Goal: Information Seeking & Learning: Learn about a topic

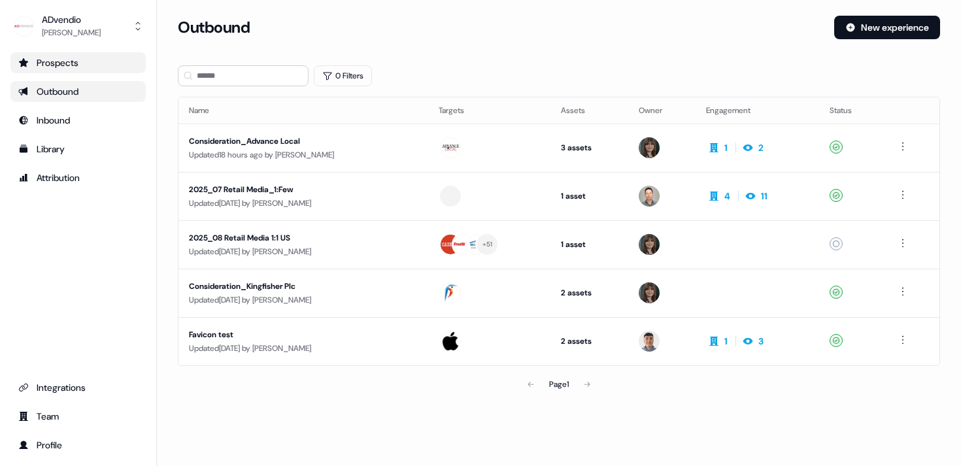
click at [71, 64] on div "Prospects" at bounding box center [78, 62] width 120 height 13
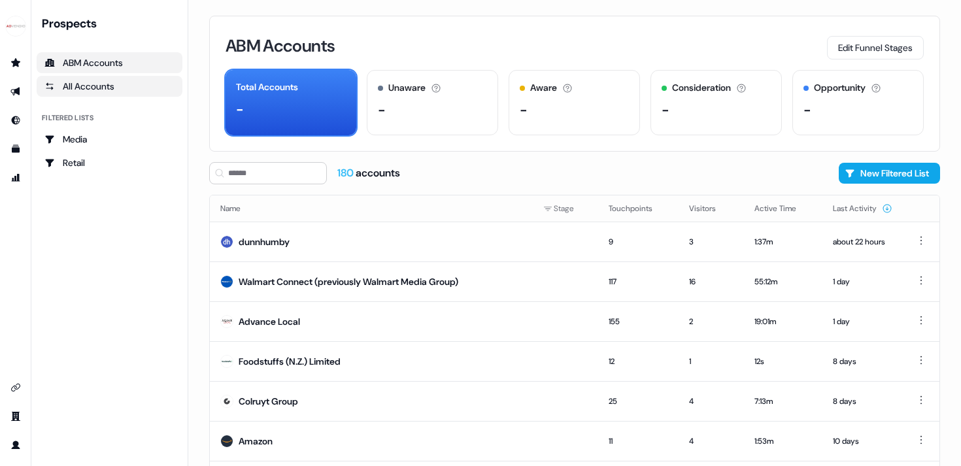
click at [124, 88] on div "All Accounts" at bounding box center [109, 86] width 130 height 13
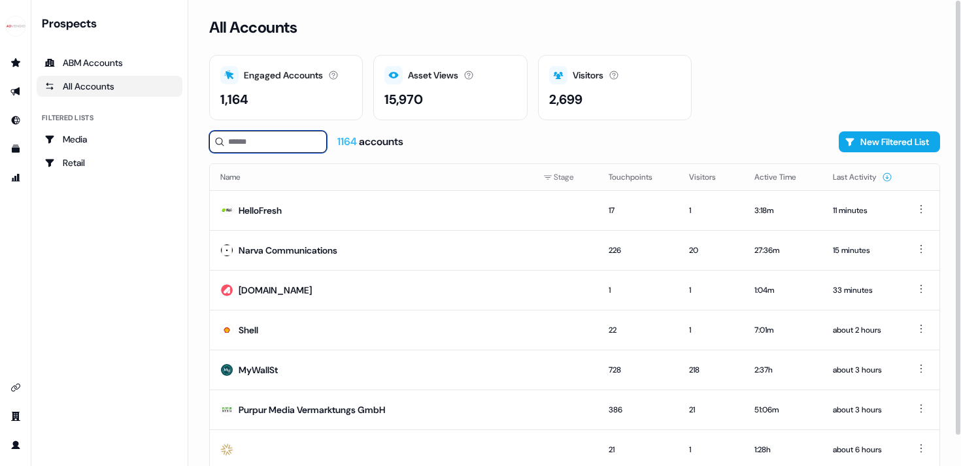
click at [248, 141] on input at bounding box center [268, 142] width 118 height 22
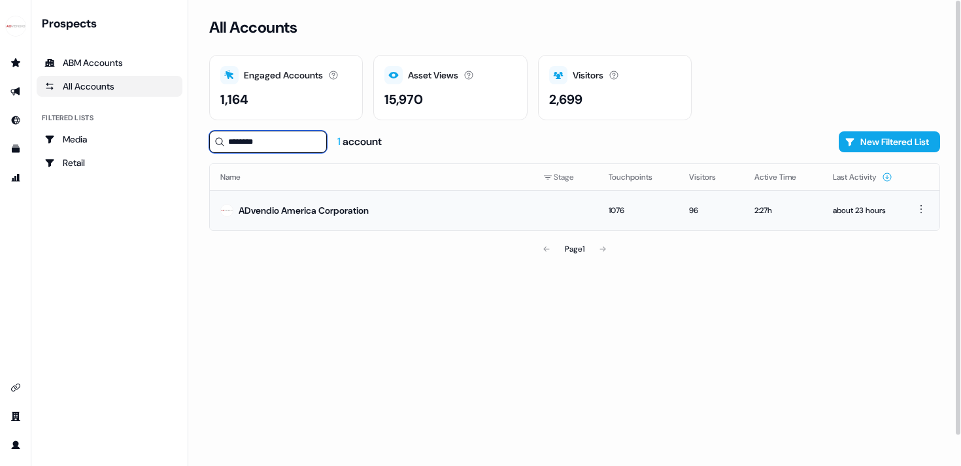
type input "********"
click at [289, 207] on div "ADvendio America Corporation" at bounding box center [304, 210] width 130 height 13
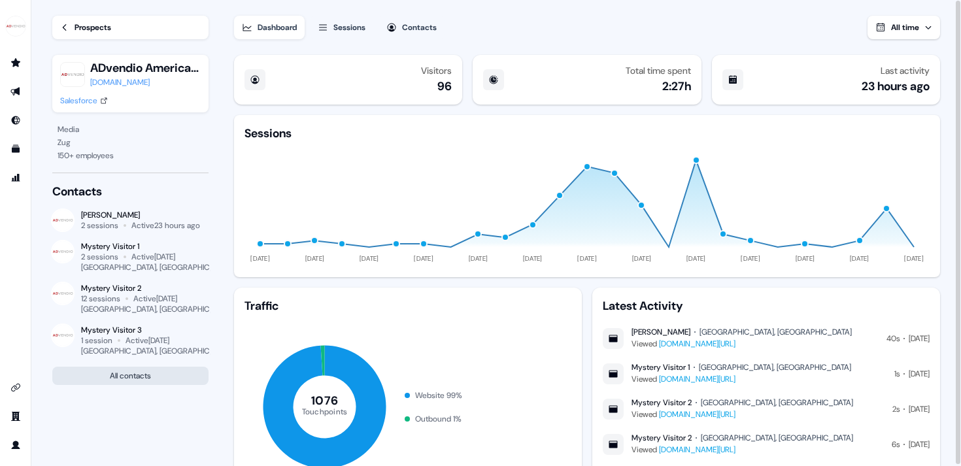
click at [148, 375] on button "All contacts" at bounding box center [130, 376] width 156 height 18
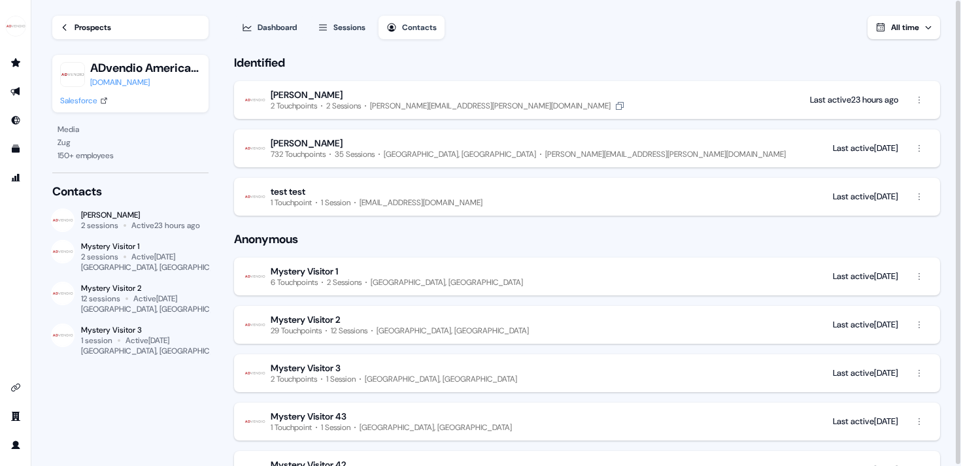
click at [484, 103] on div "[PERSON_NAME][EMAIL_ADDRESS][PERSON_NAME][DOMAIN_NAME]" at bounding box center [490, 106] width 241 height 10
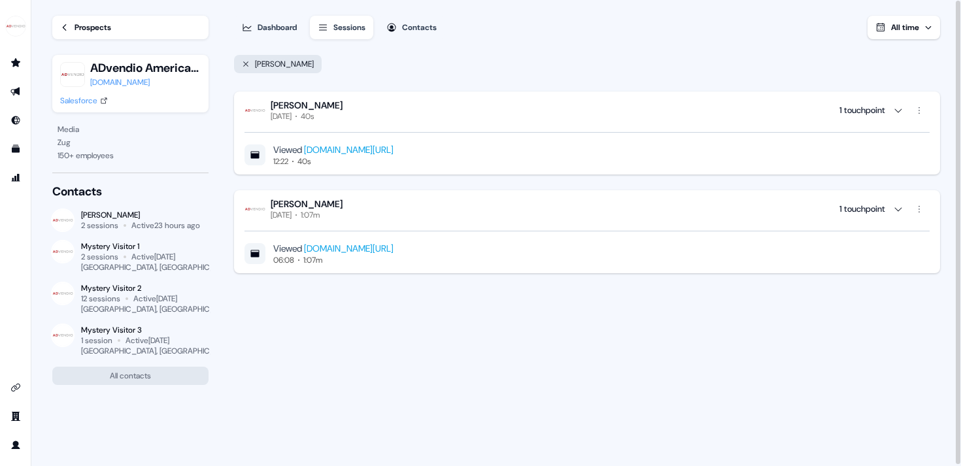
click at [420, 25] on div "Contacts" at bounding box center [419, 27] width 35 height 13
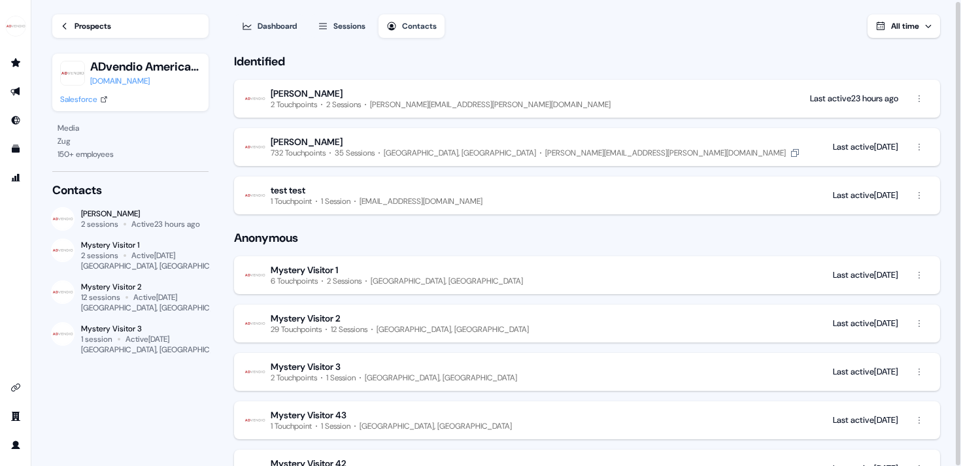
click at [545, 152] on div "[PERSON_NAME][EMAIL_ADDRESS][PERSON_NAME][DOMAIN_NAME]" at bounding box center [665, 153] width 241 height 10
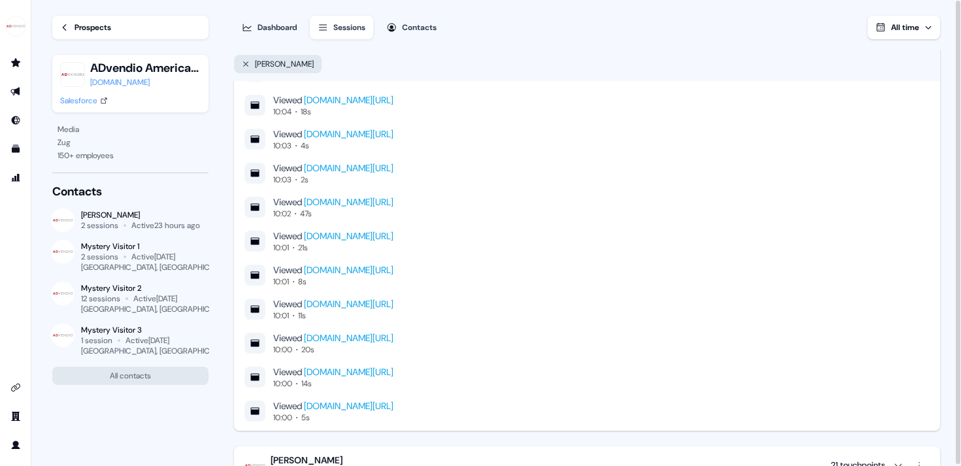
scroll to position [10253, 0]
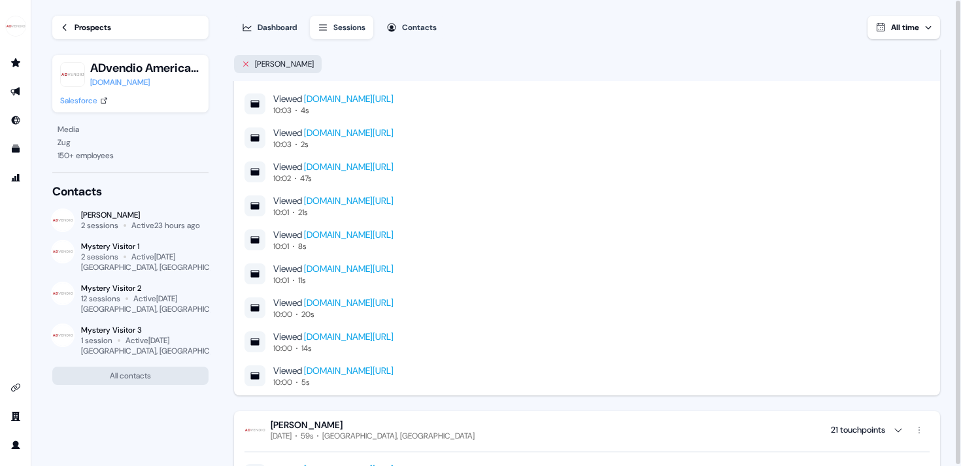
click at [244, 63] on icon at bounding box center [245, 63] width 5 height 5
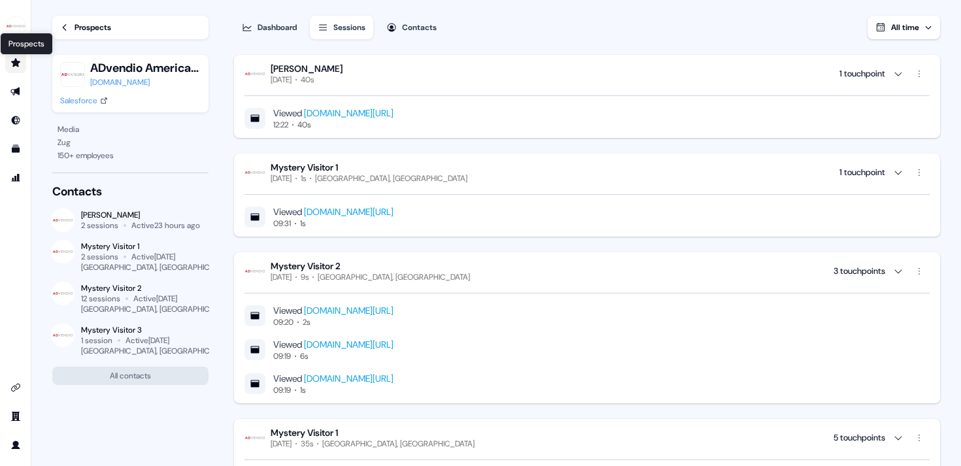
click at [16, 60] on icon "Go to prospects" at bounding box center [15, 62] width 9 height 8
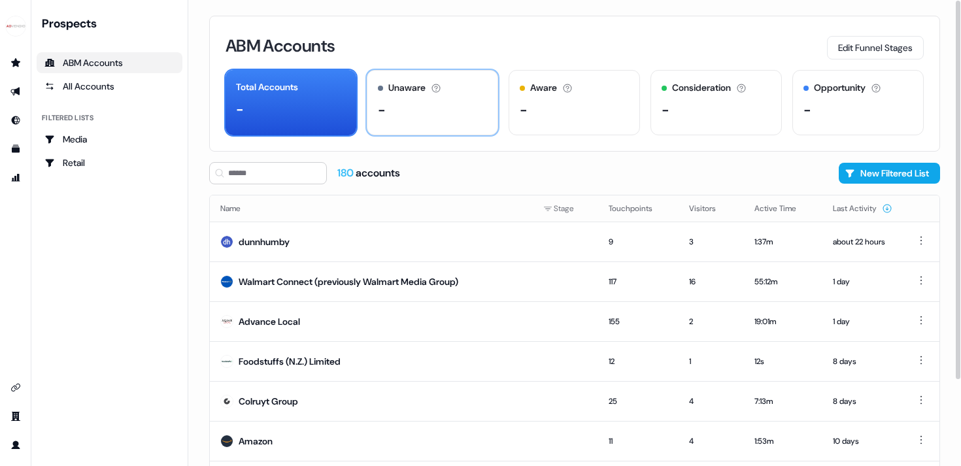
click at [429, 99] on div "Unaware The default stage all accounts start in. -" at bounding box center [432, 102] width 131 height 65
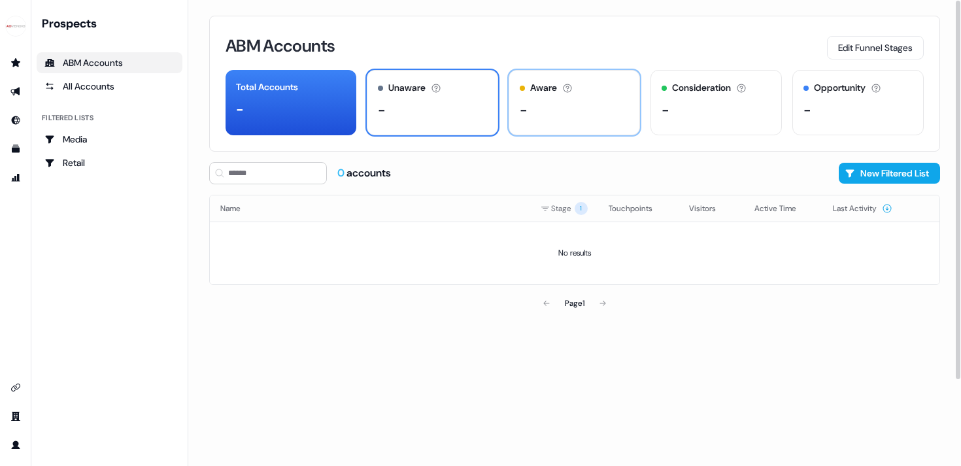
click at [584, 114] on div "-" at bounding box center [574, 110] width 109 height 20
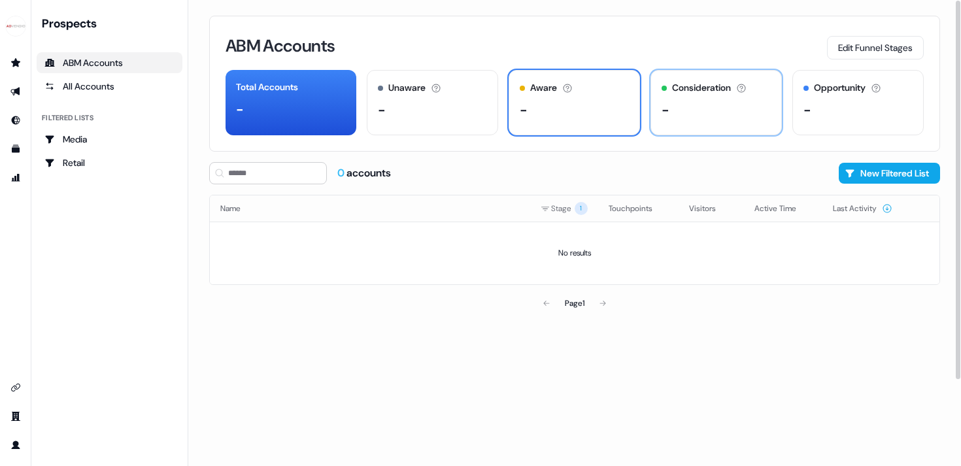
click at [701, 118] on div "-" at bounding box center [715, 110] width 109 height 20
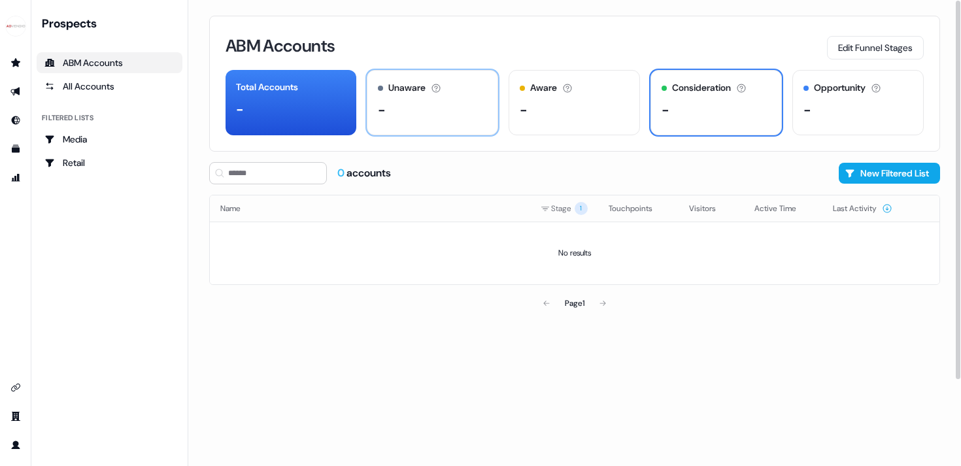
click at [438, 115] on div "-" at bounding box center [432, 110] width 109 height 20
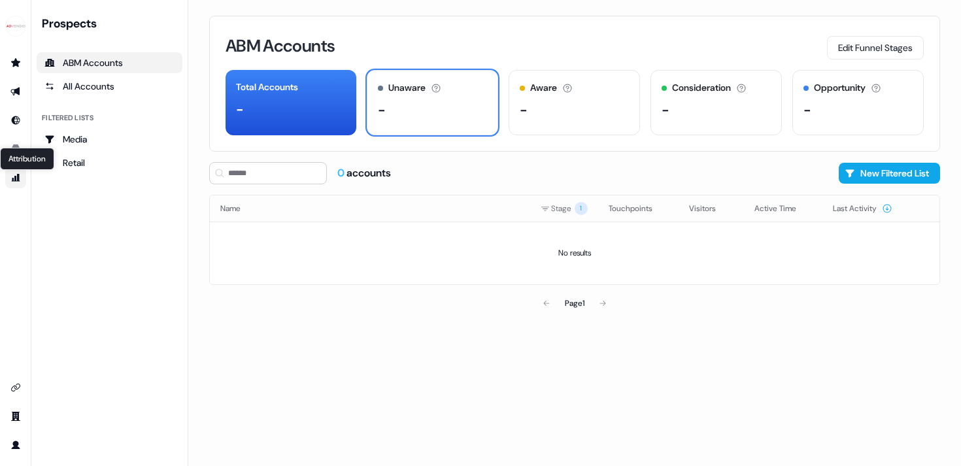
click at [15, 180] on icon "Go to attribution" at bounding box center [16, 178] width 8 height 8
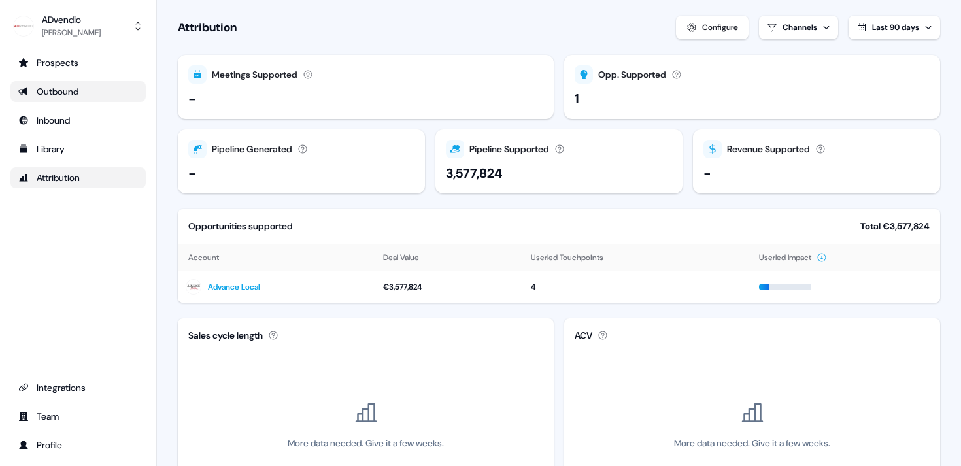
click at [58, 90] on div "Outbound" at bounding box center [78, 91] width 120 height 13
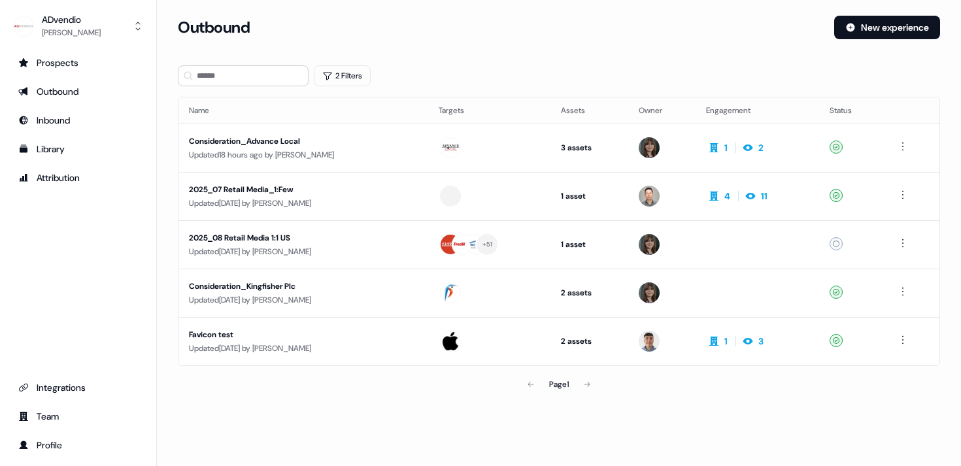
click at [67, 259] on div "Prospects Outbound Inbound Library Attribution Integrations Team Profile" at bounding box center [77, 253] width 135 height 403
click at [56, 177] on div "Attribution" at bounding box center [78, 177] width 120 height 13
